Goal: Transaction & Acquisition: Purchase product/service

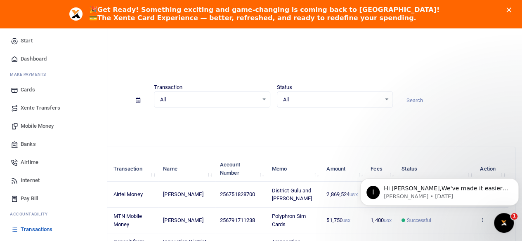
click at [29, 143] on span "Banks" at bounding box center [28, 144] width 15 height 8
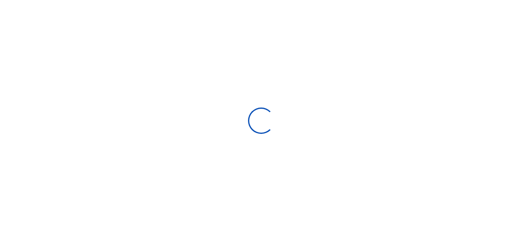
select select
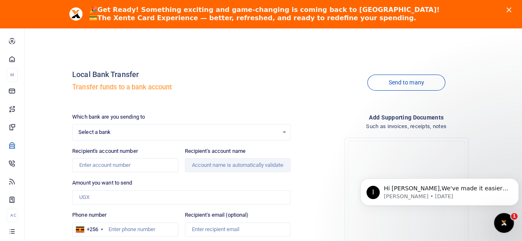
click at [283, 132] on div "Select a bank Select an option..." at bounding box center [181, 132] width 217 height 9
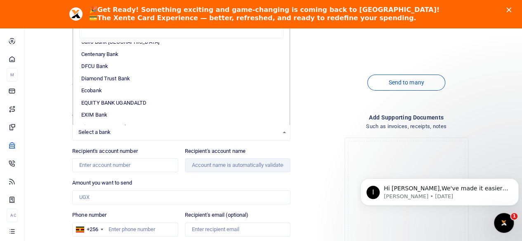
scroll to position [82, 0]
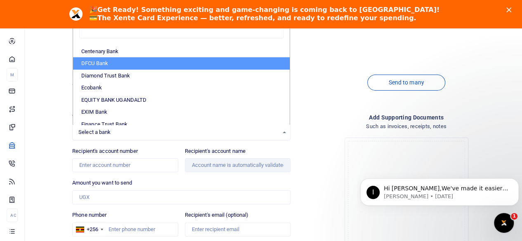
click at [104, 61] on li "DFCU Bank" at bounding box center [181, 63] width 216 height 12
select select "DFCU"
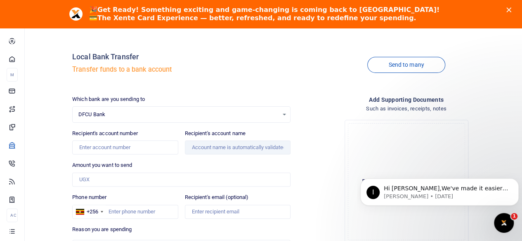
scroll to position [0, 0]
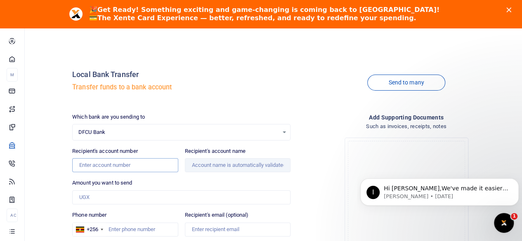
click at [153, 167] on input "Recipient's account number" at bounding box center [125, 165] width 106 height 14
type input "01411081601763"
click at [195, 179] on div "Amount you want to send Amount is required." at bounding box center [181, 192] width 218 height 26
type input "[PERSON_NAME]"
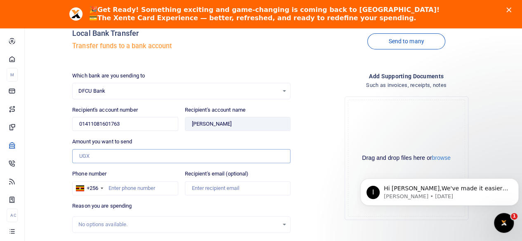
click at [140, 158] on input "Amount you want to send" at bounding box center [181, 156] width 218 height 14
type input "9,495,376"
click at [315, 200] on div "Drop your files here Drag and drop files here or browse Powered by Uppy" at bounding box center [406, 158] width 218 height 137
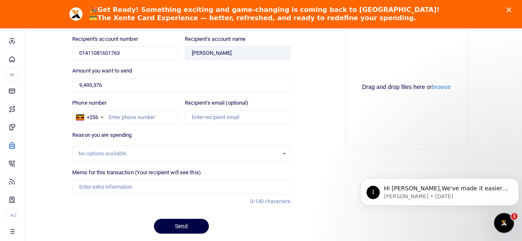
scroll to position [124, 0]
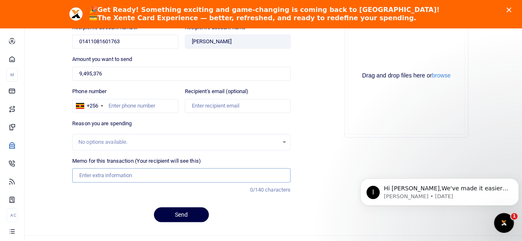
click at [227, 174] on input "Memo for this transaction (Your recipient will see this)" at bounding box center [181, 175] width 218 height 14
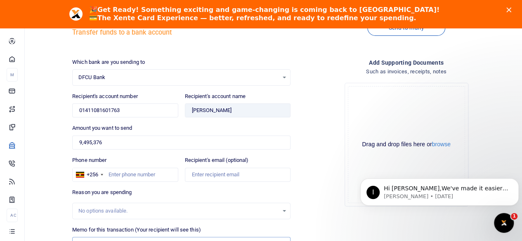
scroll to position [96, 0]
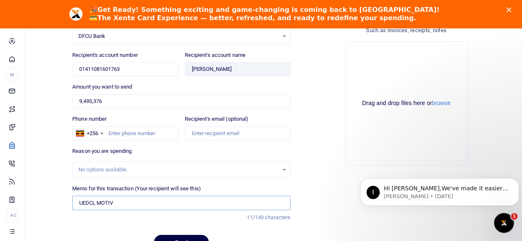
type input "UEDCL MOTIV"
click at [150, 132] on input "Phone number" at bounding box center [125, 134] width 106 height 14
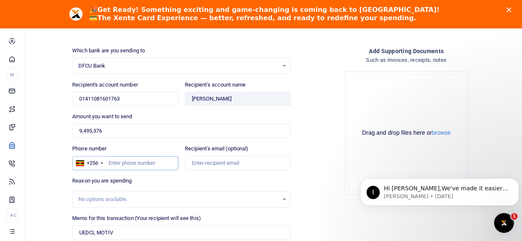
scroll to position [55, 0]
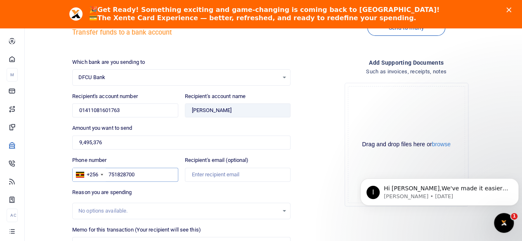
type input "751828700"
click at [338, 185] on div "Drop your files here Drag and drop files here or browse Powered by Uppy" at bounding box center [406, 144] width 218 height 137
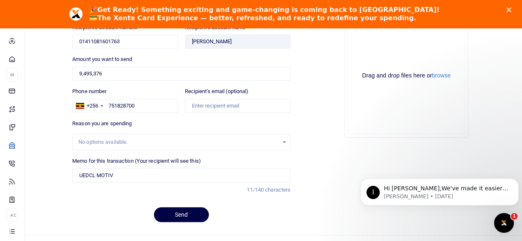
scroll to position [137, 0]
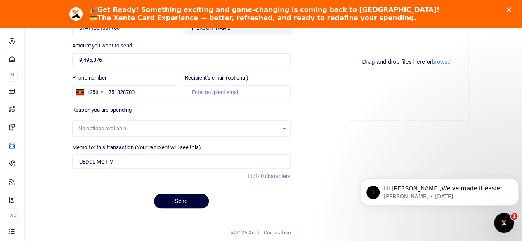
click at [184, 201] on button "Send" at bounding box center [181, 201] width 55 height 15
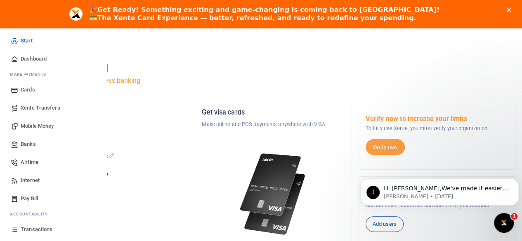
click at [22, 230] on span "Transactions" at bounding box center [37, 230] width 32 height 8
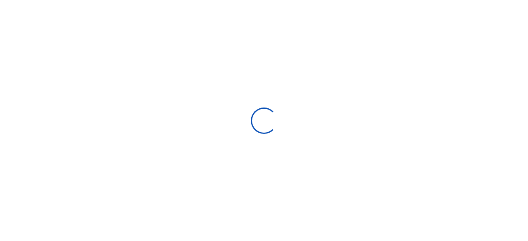
select select
type input "[DATE] - [DATE]"
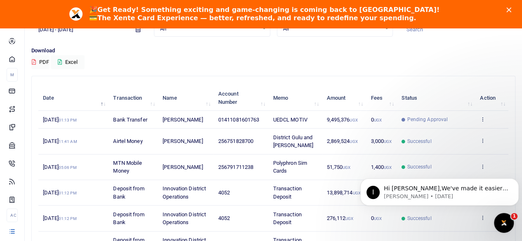
scroll to position [82, 0]
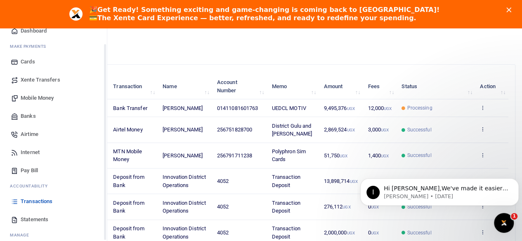
scroll to position [41, 0]
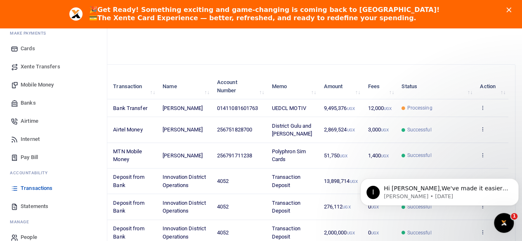
click at [34, 189] on span "Transactions" at bounding box center [37, 188] width 32 height 8
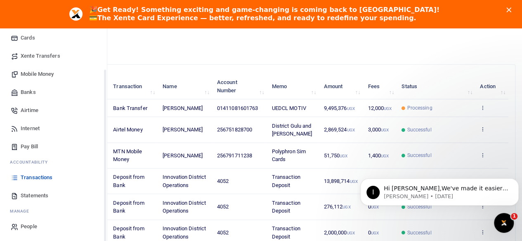
scroll to position [53, 0]
click at [33, 175] on span "Transactions" at bounding box center [37, 177] width 32 height 8
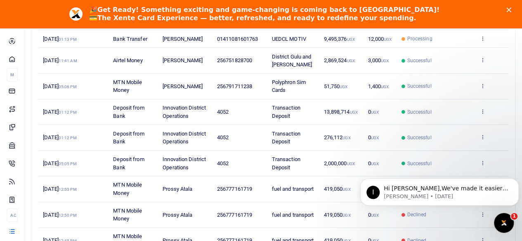
scroll to position [165, 0]
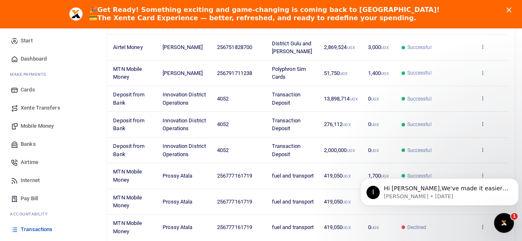
click at [31, 229] on span "Transactions" at bounding box center [37, 230] width 32 height 8
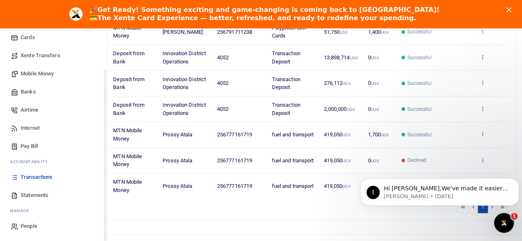
scroll to position [53, 0]
click at [38, 177] on span "Transactions" at bounding box center [37, 177] width 32 height 8
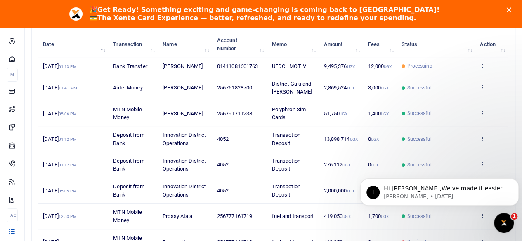
scroll to position [226, 0]
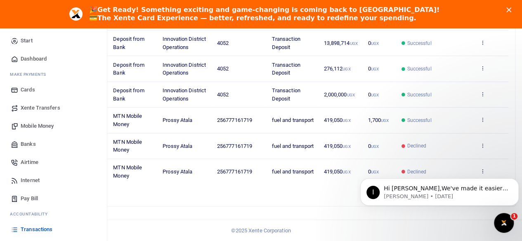
click at [33, 229] on span "Transactions" at bounding box center [37, 230] width 32 height 8
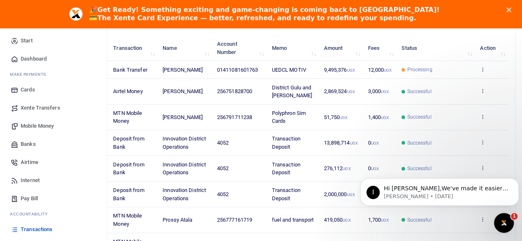
scroll to position [124, 0]
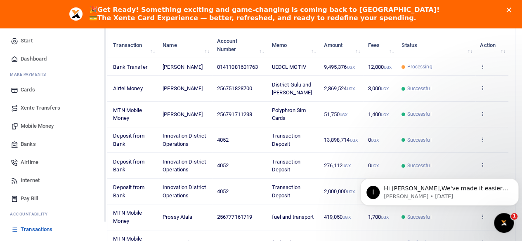
click at [33, 228] on span "Transactions" at bounding box center [37, 230] width 32 height 8
